Goal: Check status: Check status

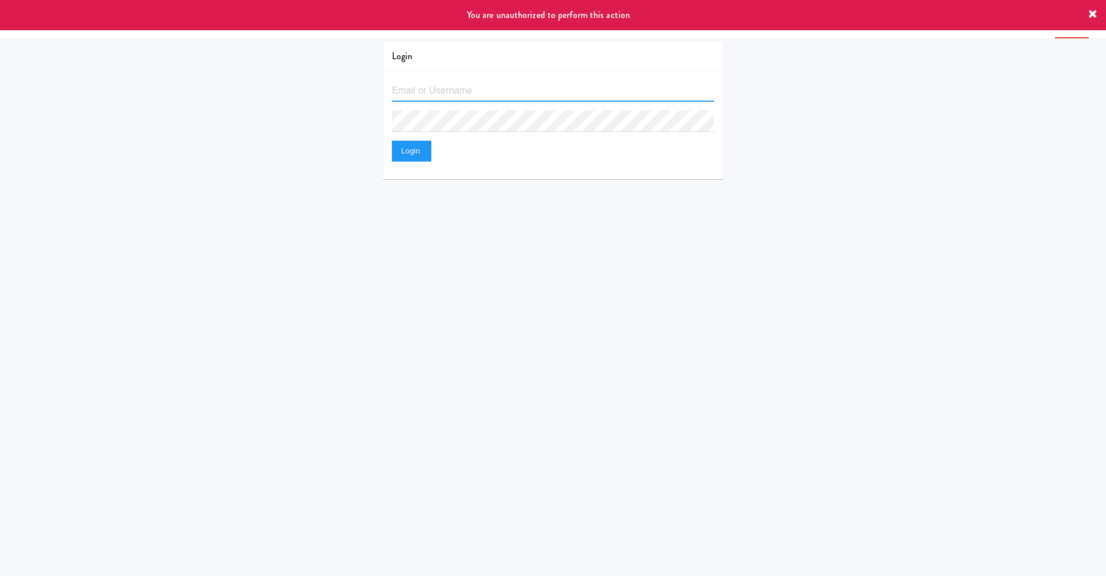
click at [404, 92] on input "text" at bounding box center [553, 90] width 322 height 21
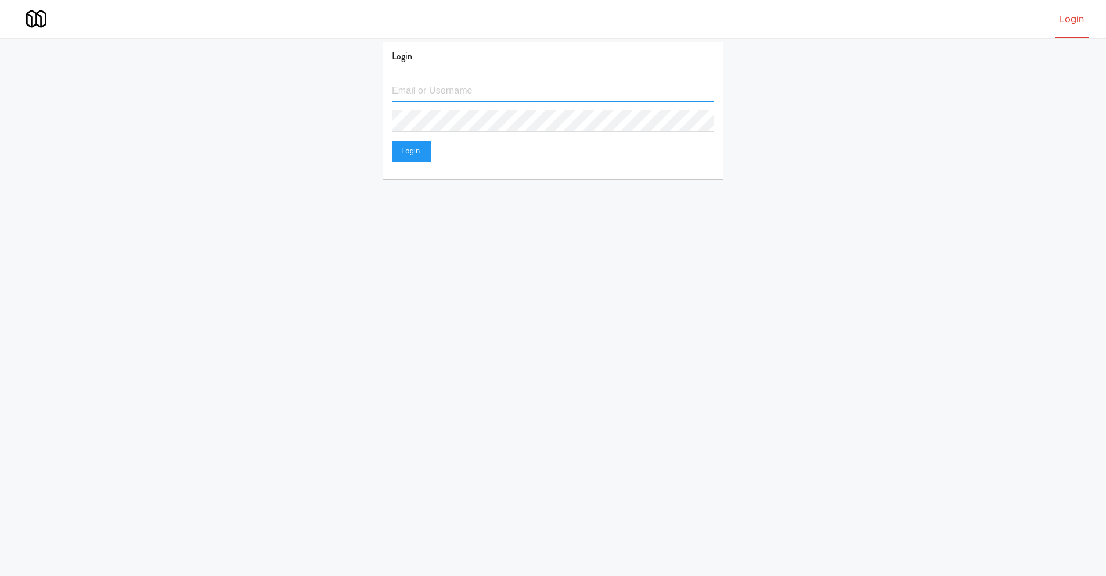
type input "[EMAIL_ADDRESS][DOMAIN_NAME]"
click at [392, 141] on button "Login" at bounding box center [411, 151] width 39 height 21
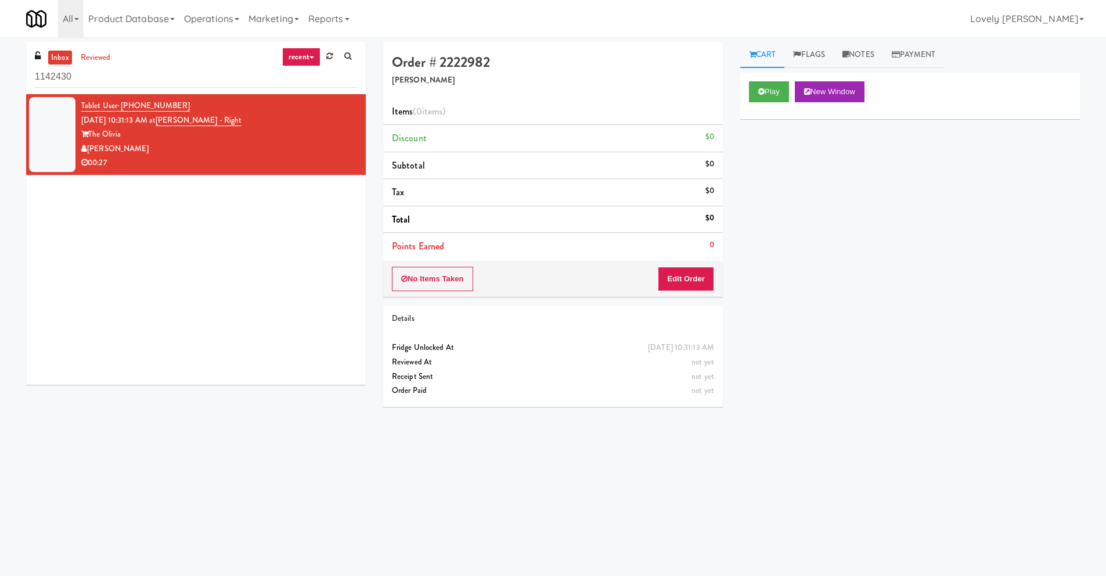
click at [233, 152] on div "[PERSON_NAME]" at bounding box center [219, 149] width 276 height 15
click at [767, 87] on button "Play" at bounding box center [769, 91] width 40 height 21
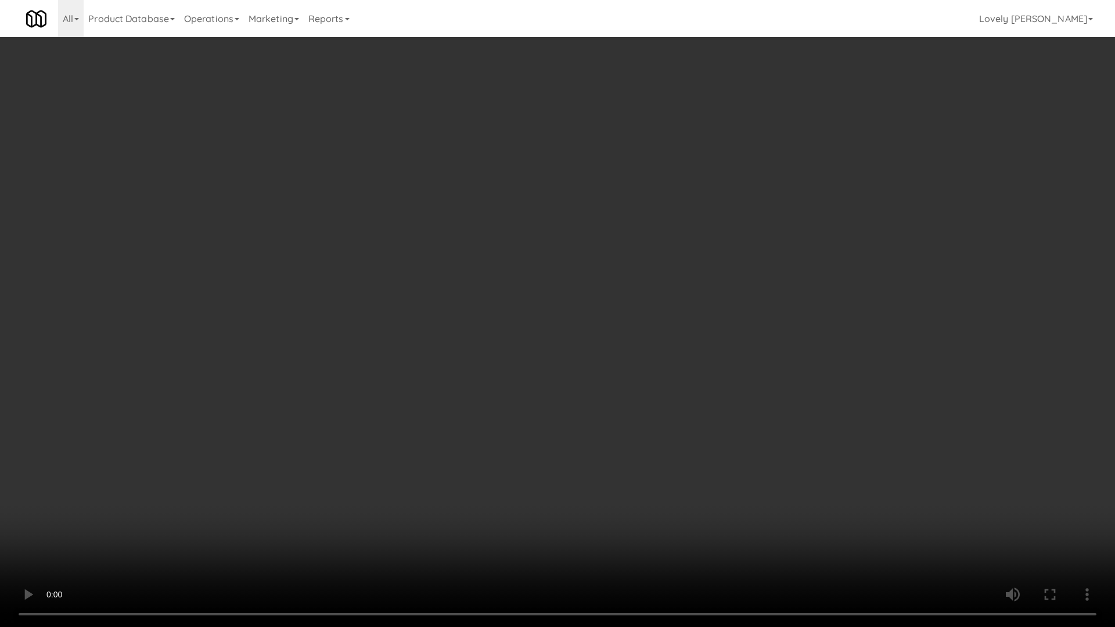
click at [666, 431] on video at bounding box center [557, 313] width 1115 height 627
click at [563, 399] on video at bounding box center [557, 313] width 1115 height 627
click at [523, 380] on video at bounding box center [557, 313] width 1115 height 627
click at [501, 371] on video at bounding box center [557, 313] width 1115 height 627
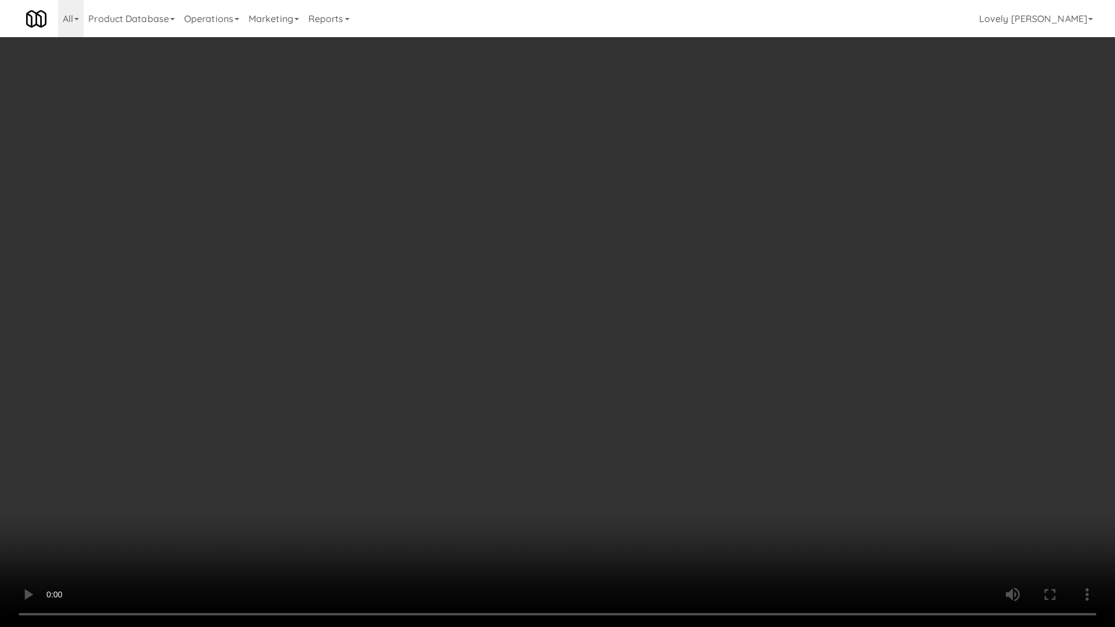
click at [501, 371] on video at bounding box center [557, 313] width 1115 height 627
click at [491, 383] on video at bounding box center [557, 313] width 1115 height 627
click at [479, 382] on video at bounding box center [557, 313] width 1115 height 627
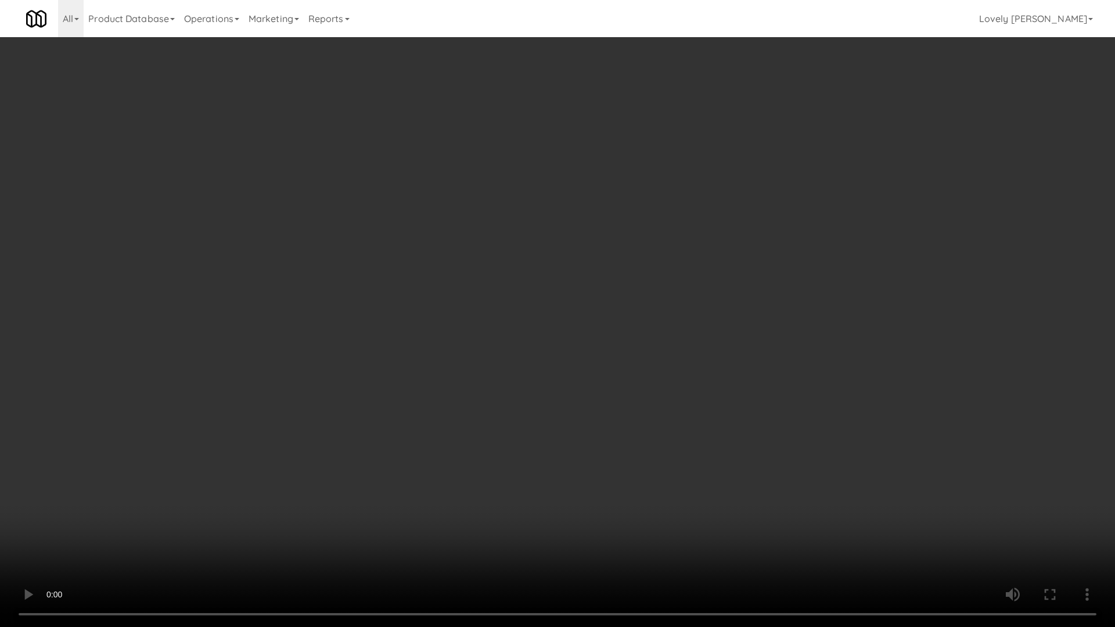
click at [479, 382] on video at bounding box center [557, 313] width 1115 height 627
click at [509, 475] on video at bounding box center [557, 313] width 1115 height 627
drag, startPoint x: 551, startPoint y: 483, endPoint x: 565, endPoint y: 464, distance: 23.2
click at [552, 483] on video at bounding box center [557, 313] width 1115 height 627
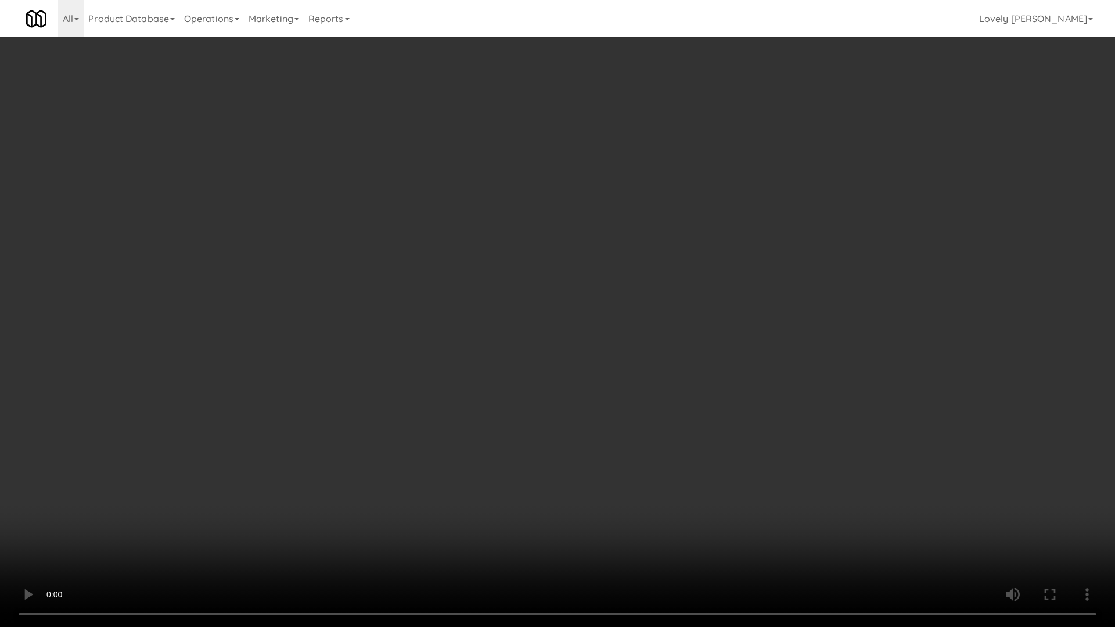
click at [554, 448] on video at bounding box center [557, 313] width 1115 height 627
click at [549, 497] on video at bounding box center [557, 313] width 1115 height 627
click at [524, 490] on video at bounding box center [557, 313] width 1115 height 627
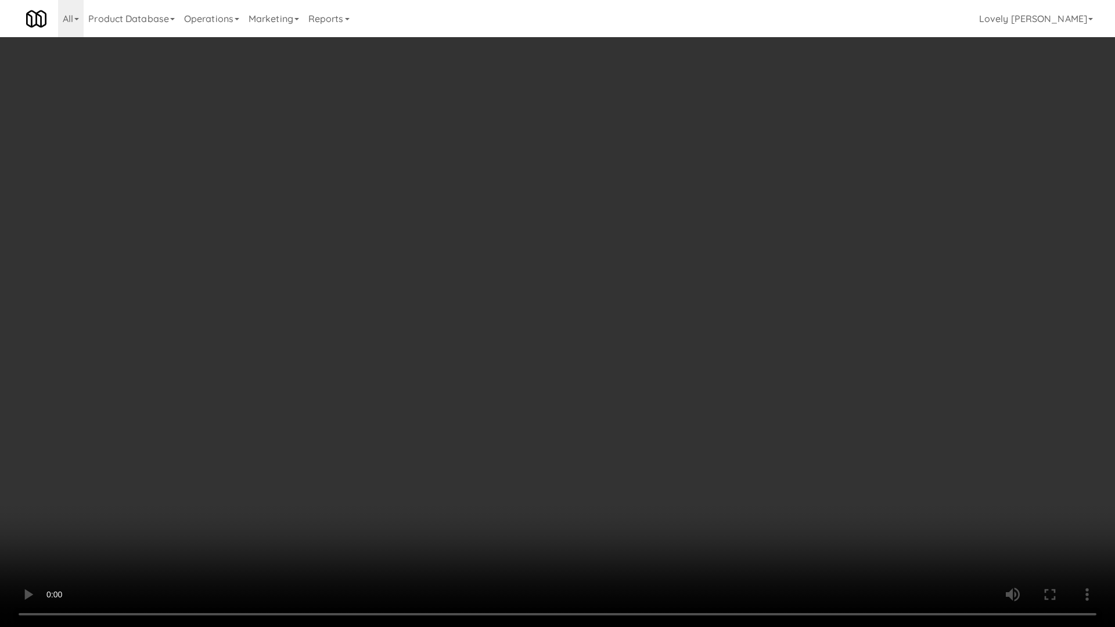
click at [524, 490] on video at bounding box center [557, 313] width 1115 height 627
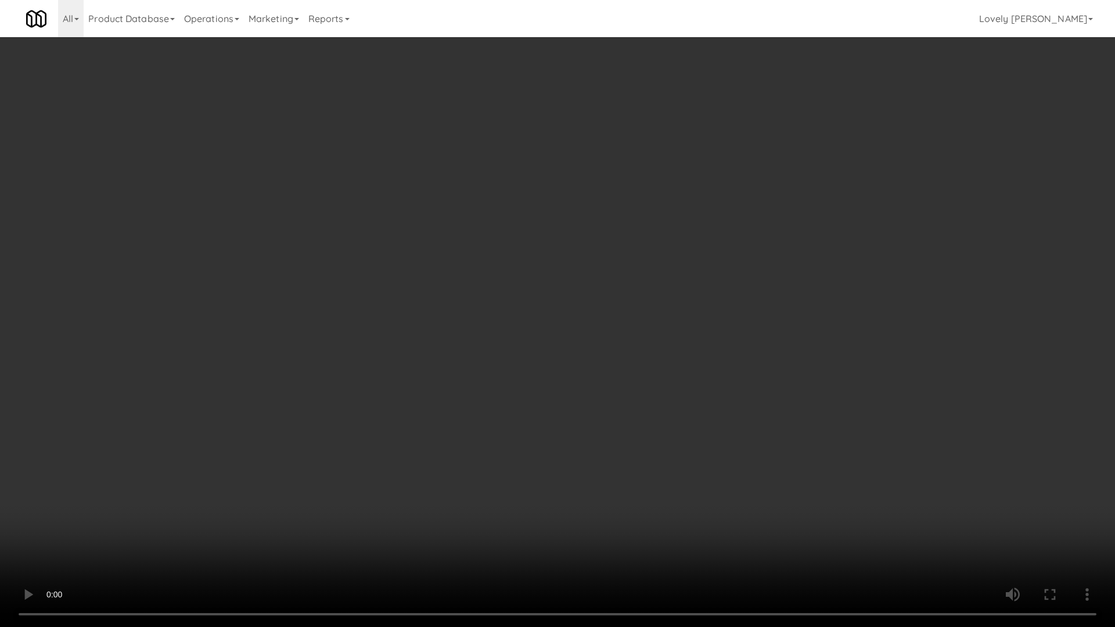
click at [524, 490] on video at bounding box center [557, 313] width 1115 height 627
click at [662, 471] on video at bounding box center [557, 313] width 1115 height 627
click at [626, 475] on video at bounding box center [557, 313] width 1115 height 627
click at [627, 475] on video at bounding box center [557, 313] width 1115 height 627
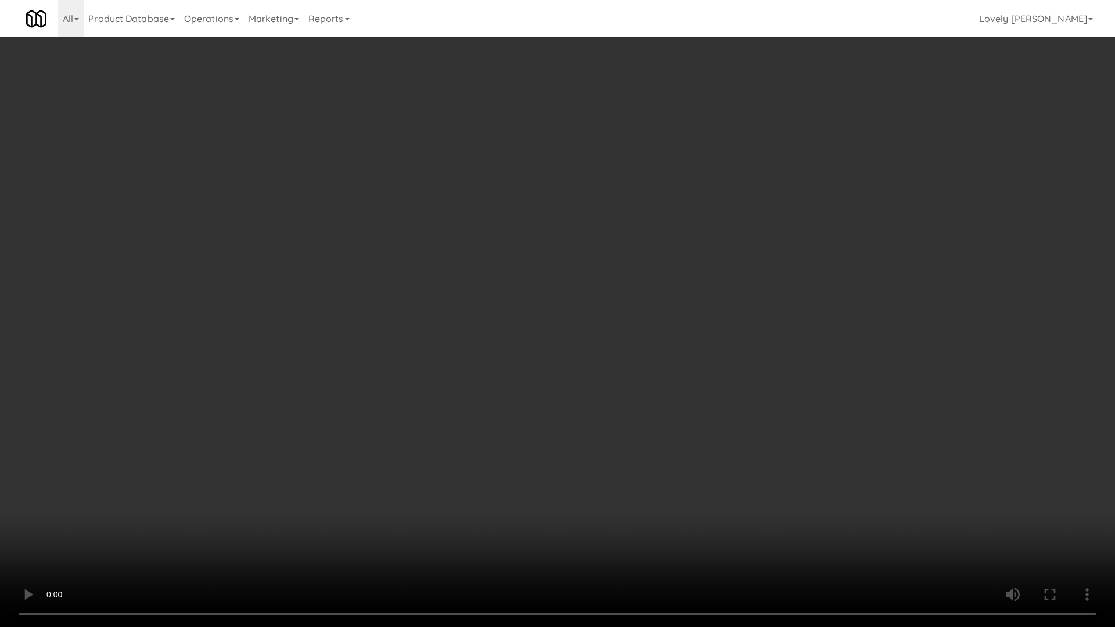
click at [658, 520] on video at bounding box center [557, 313] width 1115 height 627
click at [660, 520] on video at bounding box center [557, 313] width 1115 height 627
click at [678, 483] on video at bounding box center [557, 313] width 1115 height 627
click at [813, 391] on video at bounding box center [557, 313] width 1115 height 627
click at [705, 494] on video at bounding box center [557, 313] width 1115 height 627
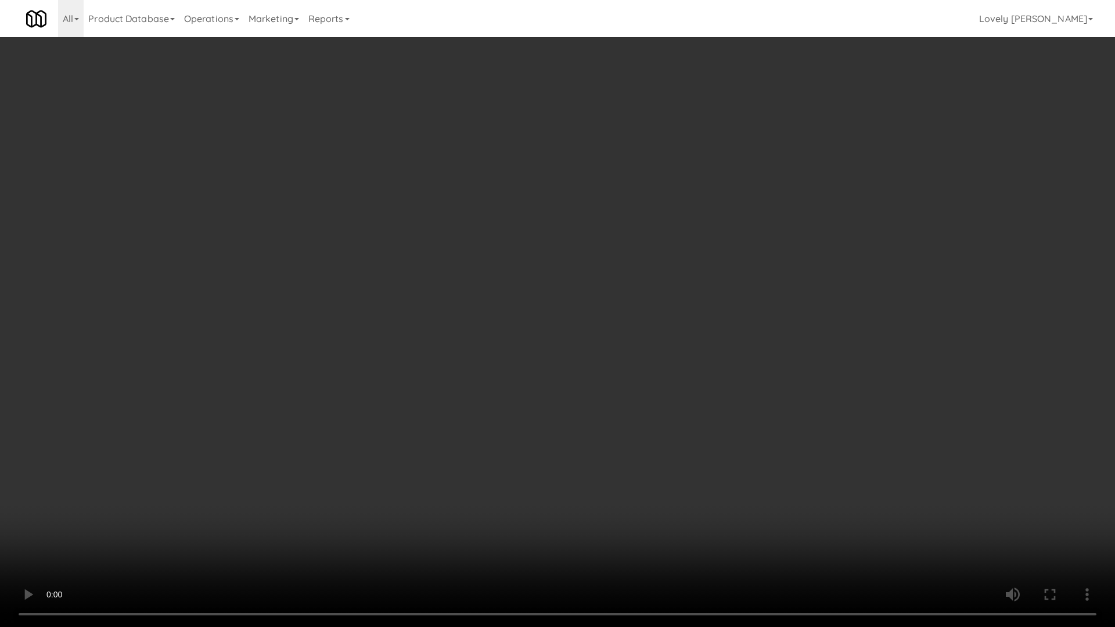
click at [676, 499] on video at bounding box center [557, 313] width 1115 height 627
click at [673, 500] on video at bounding box center [557, 313] width 1115 height 627
click at [646, 335] on video at bounding box center [557, 313] width 1115 height 627
click at [584, 436] on video at bounding box center [557, 313] width 1115 height 627
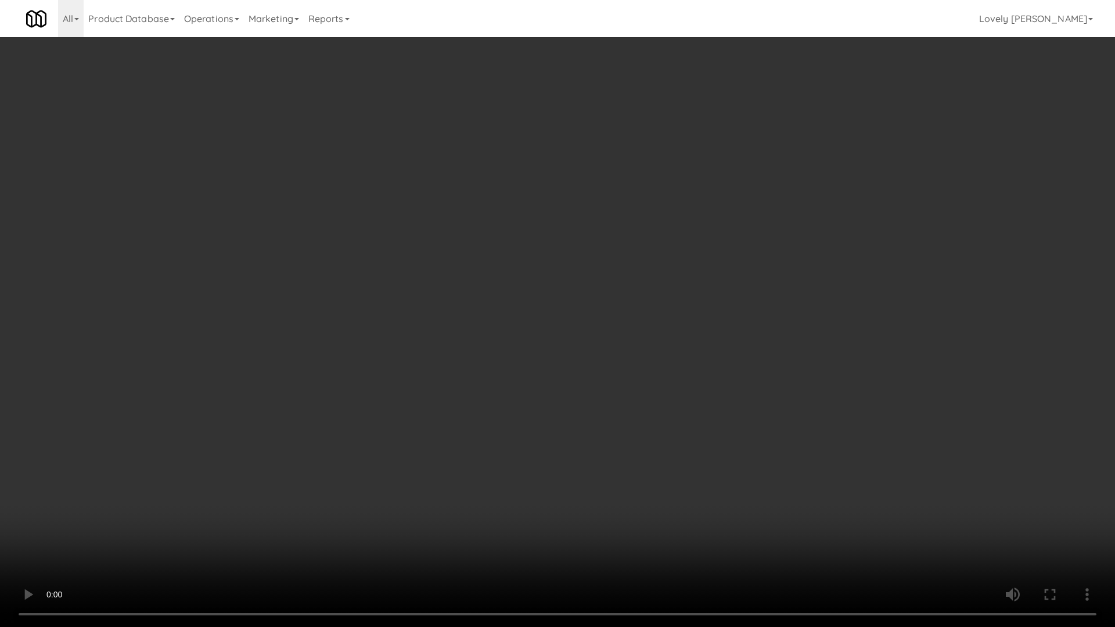
click at [584, 436] on video at bounding box center [557, 313] width 1115 height 627
click at [635, 428] on video at bounding box center [557, 313] width 1115 height 627
click at [521, 338] on video at bounding box center [557, 313] width 1115 height 627
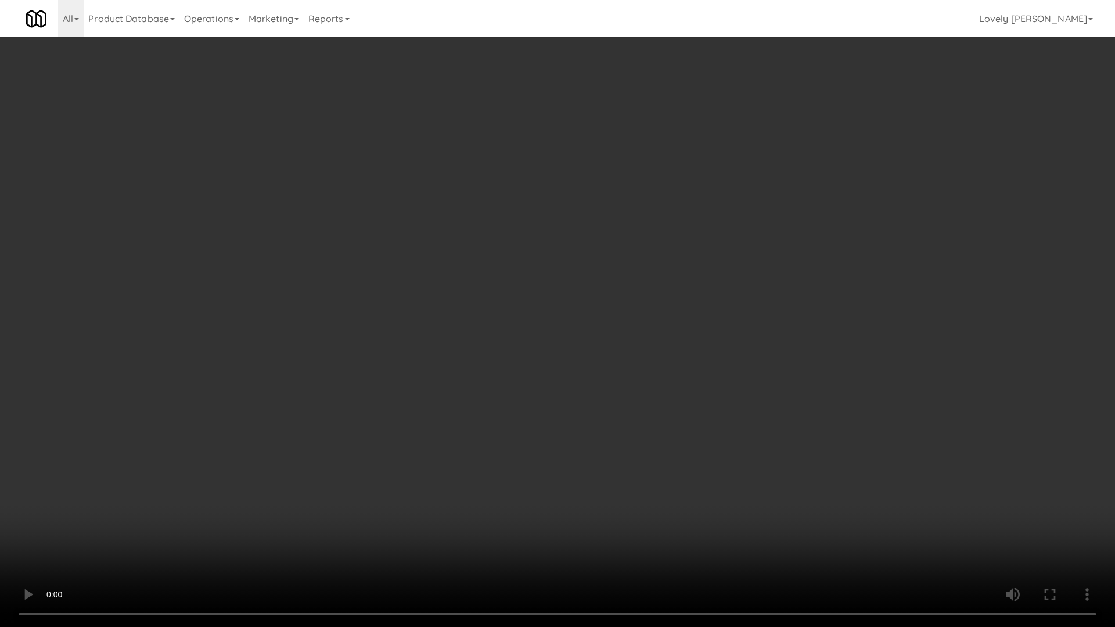
click at [447, 347] on video at bounding box center [557, 313] width 1115 height 627
click at [740, 418] on video at bounding box center [557, 313] width 1115 height 627
click at [601, 335] on video at bounding box center [557, 313] width 1115 height 627
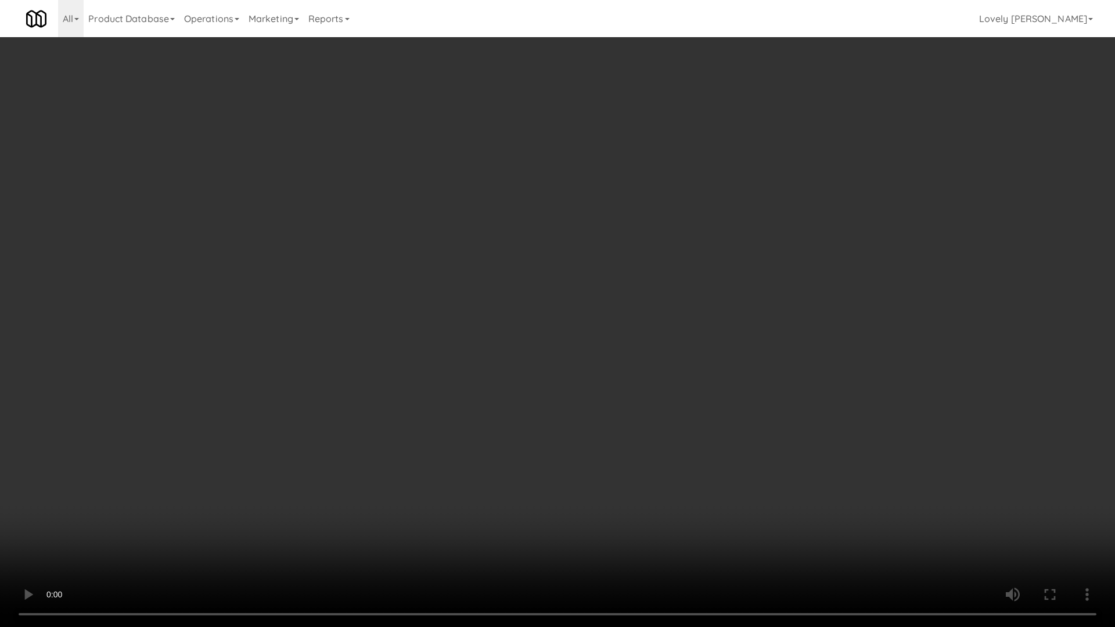
click at [583, 348] on video at bounding box center [557, 313] width 1115 height 627
click at [578, 357] on video at bounding box center [557, 313] width 1115 height 627
click at [578, 363] on video at bounding box center [557, 313] width 1115 height 627
click at [495, 483] on video at bounding box center [557, 313] width 1115 height 627
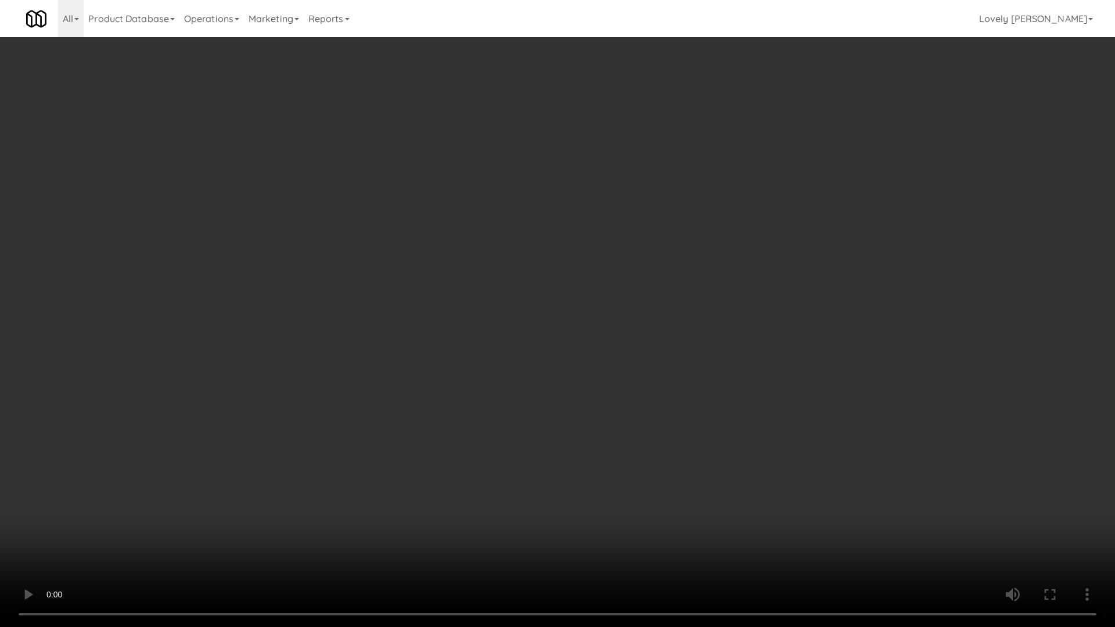
click at [495, 483] on video at bounding box center [557, 313] width 1115 height 627
click at [687, 407] on video at bounding box center [557, 313] width 1115 height 627
click at [687, 408] on video at bounding box center [557, 313] width 1115 height 627
click at [793, 464] on video at bounding box center [557, 313] width 1115 height 627
click at [763, 459] on video at bounding box center [557, 313] width 1115 height 627
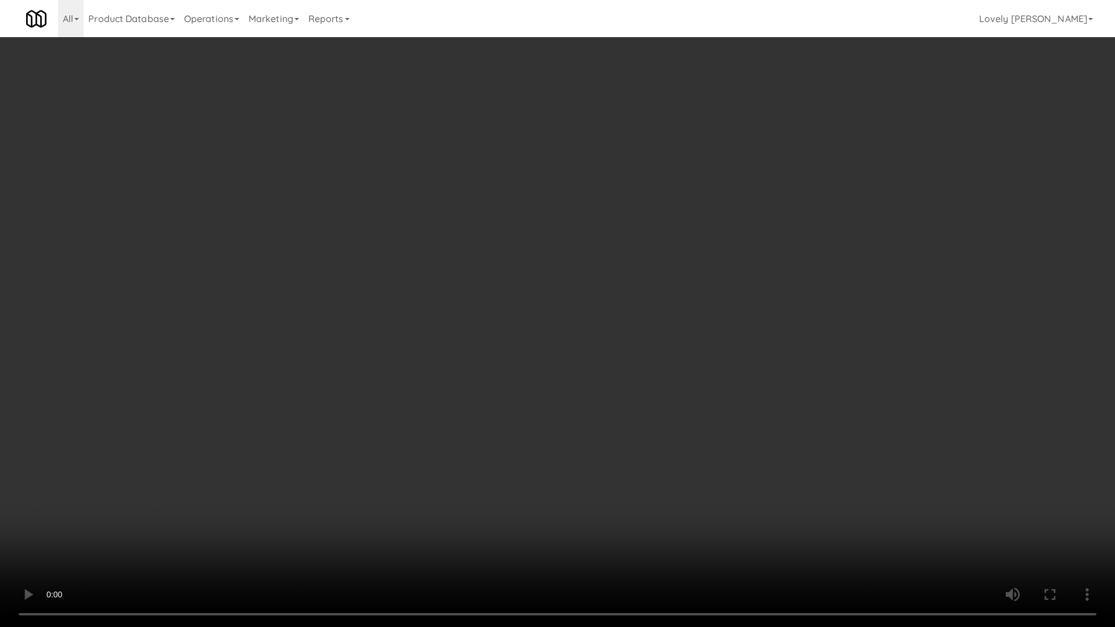
click at [713, 439] on video at bounding box center [557, 313] width 1115 height 627
click at [615, 378] on video at bounding box center [557, 313] width 1115 height 627
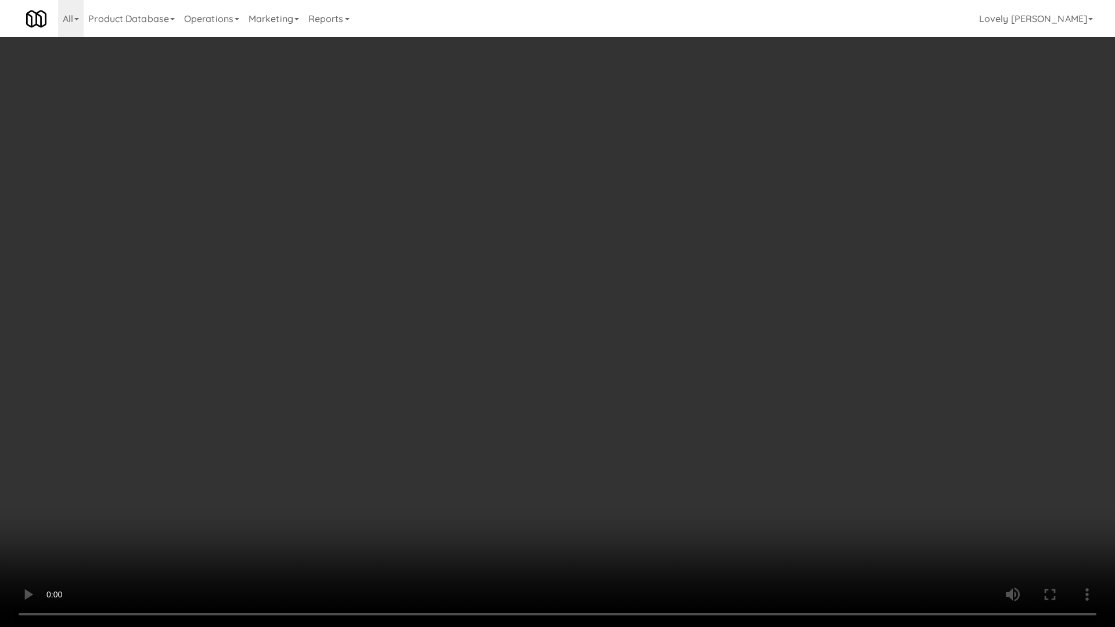
click at [615, 378] on video at bounding box center [557, 313] width 1115 height 627
click at [483, 470] on video at bounding box center [557, 313] width 1115 height 627
click at [483, 461] on video at bounding box center [557, 313] width 1115 height 627
click at [540, 405] on video at bounding box center [557, 313] width 1115 height 627
click at [561, 391] on video at bounding box center [557, 313] width 1115 height 627
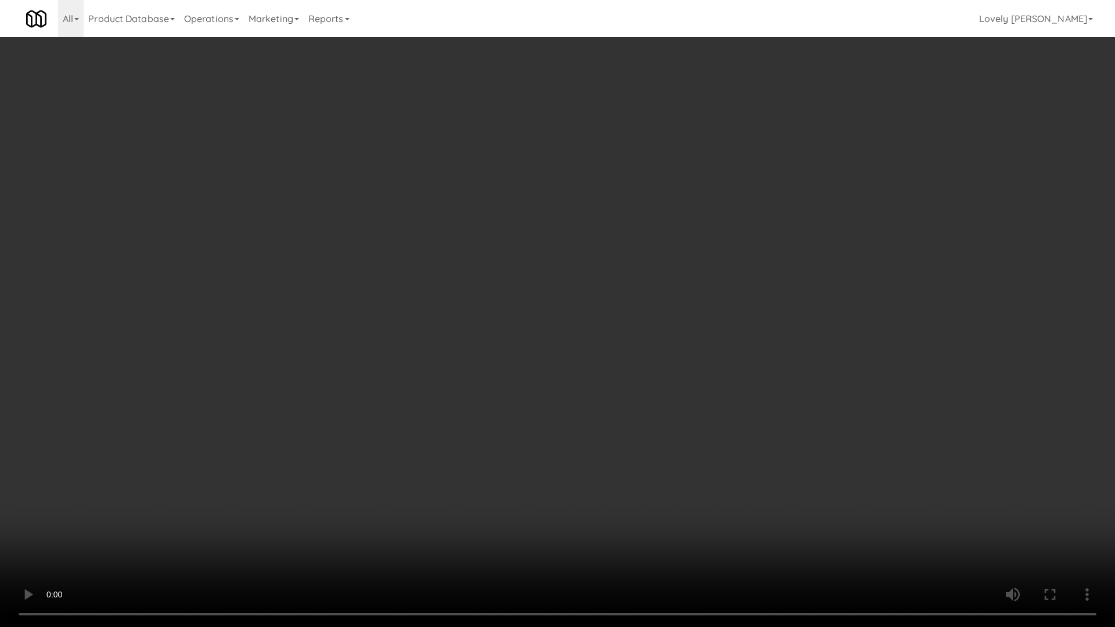
click at [478, 462] on video at bounding box center [557, 313] width 1115 height 627
click at [519, 464] on video at bounding box center [557, 313] width 1115 height 627
click at [784, 457] on video at bounding box center [557, 313] width 1115 height 627
click at [839, 500] on video at bounding box center [557, 313] width 1115 height 627
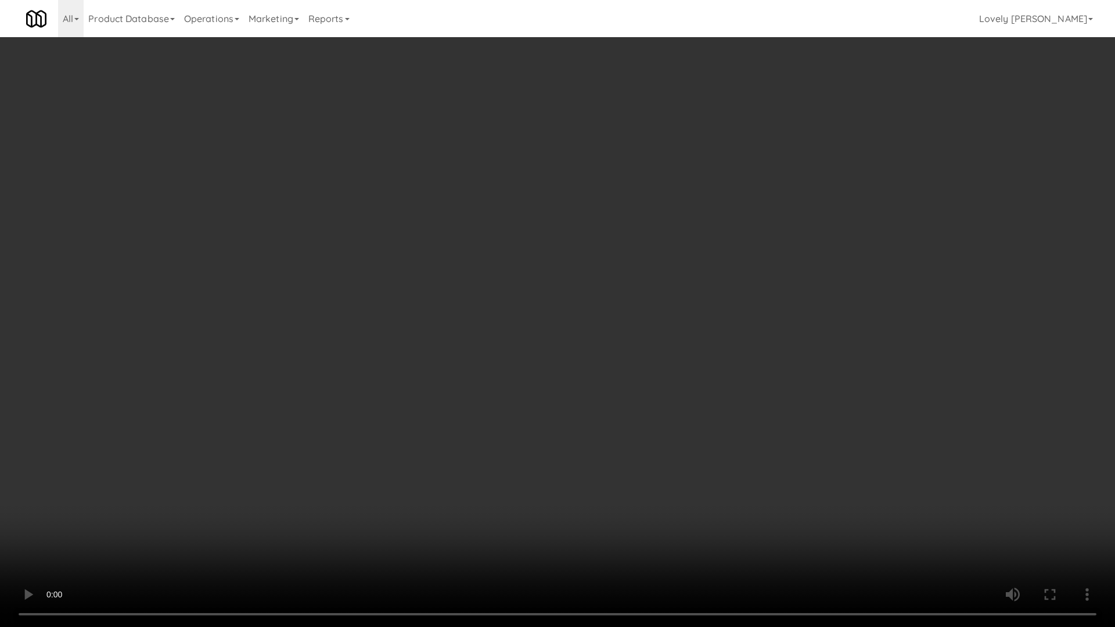
click at [836, 466] on video at bounding box center [557, 313] width 1115 height 627
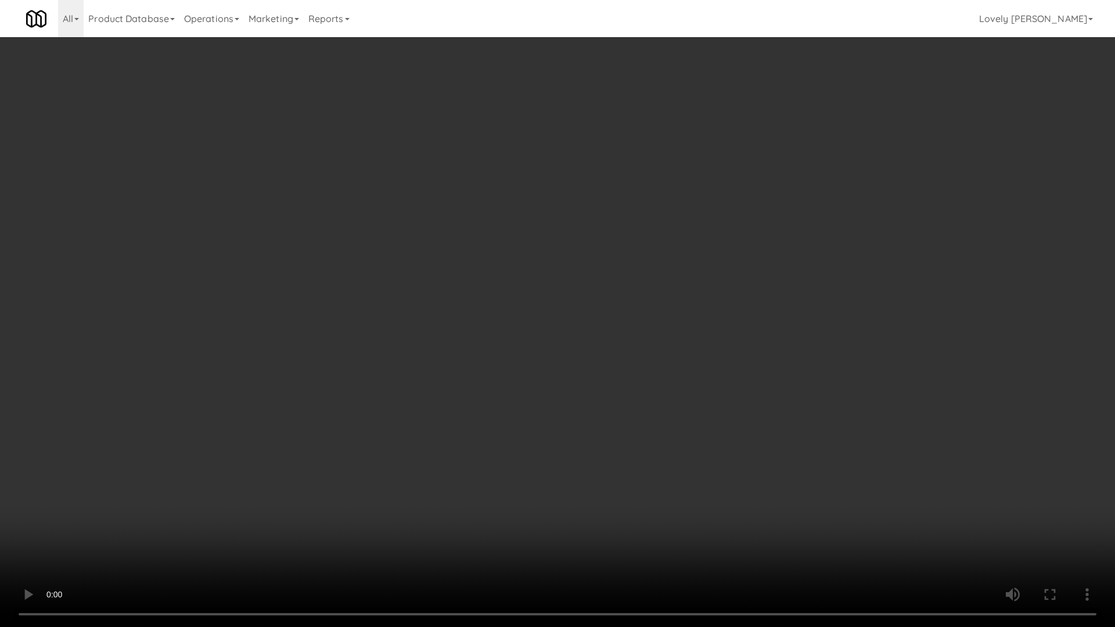
click at [836, 466] on video at bounding box center [557, 313] width 1115 height 627
click at [646, 389] on video at bounding box center [557, 313] width 1115 height 627
click at [870, 488] on video at bounding box center [557, 313] width 1115 height 627
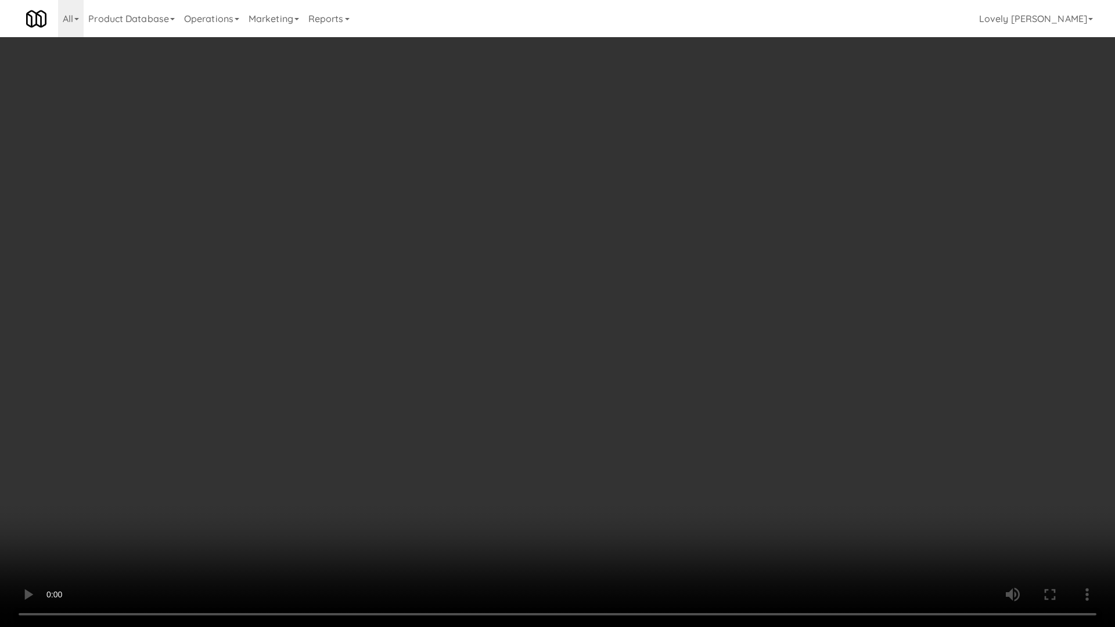
click at [731, 408] on video at bounding box center [557, 313] width 1115 height 627
click at [726, 440] on video at bounding box center [557, 313] width 1115 height 627
click at [706, 434] on video at bounding box center [557, 313] width 1115 height 627
